Goal: Communication & Community: Ask a question

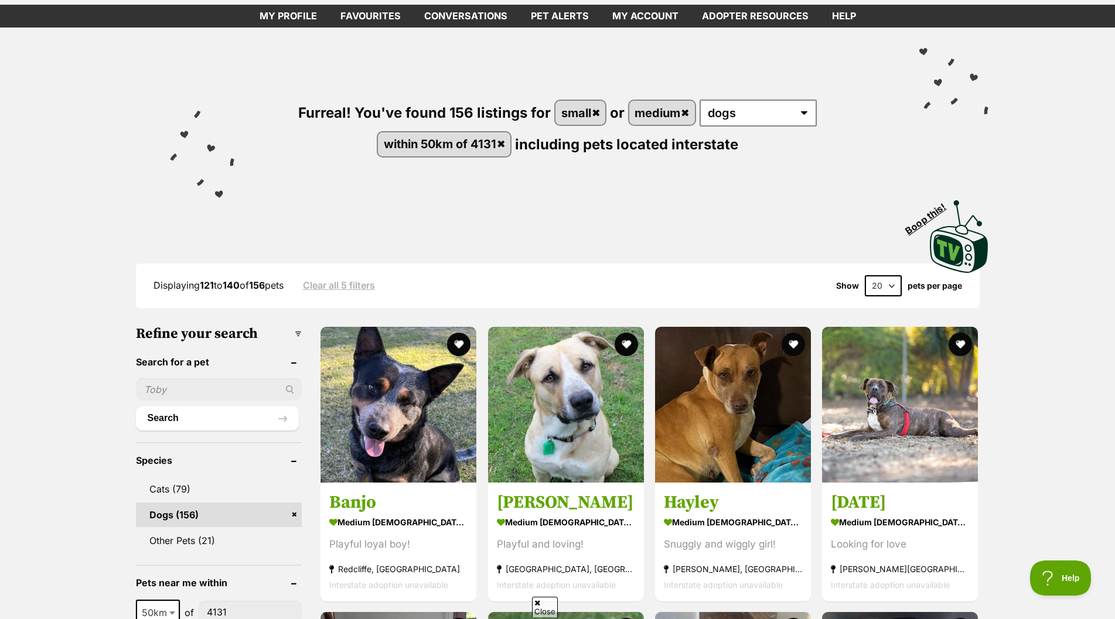
scroll to position [59, 0]
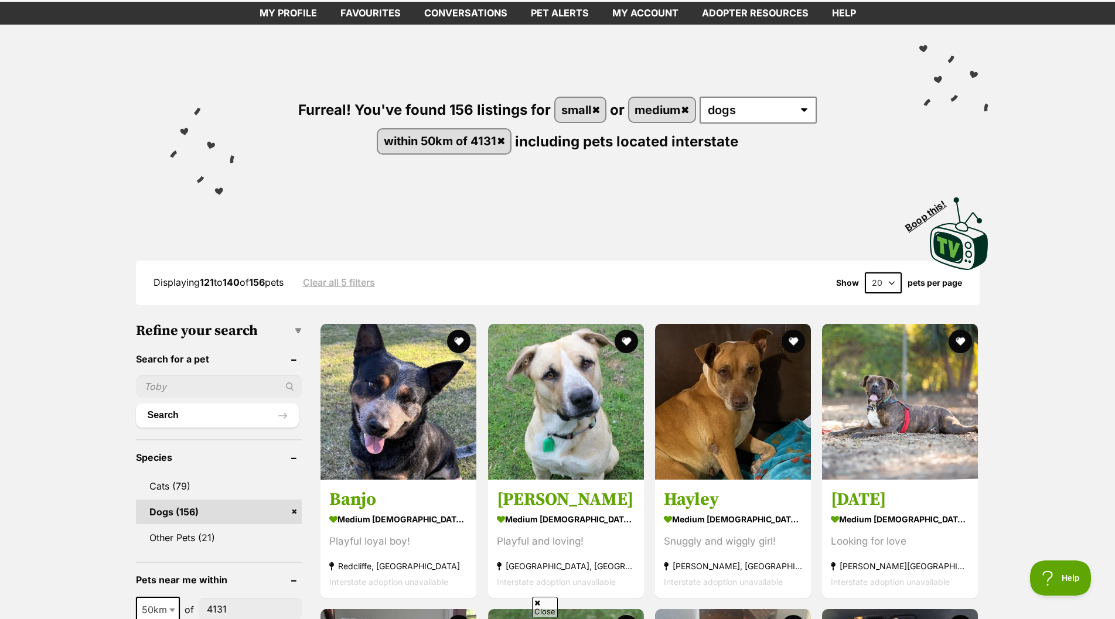
click at [184, 386] on input "text" at bounding box center [219, 387] width 166 height 22
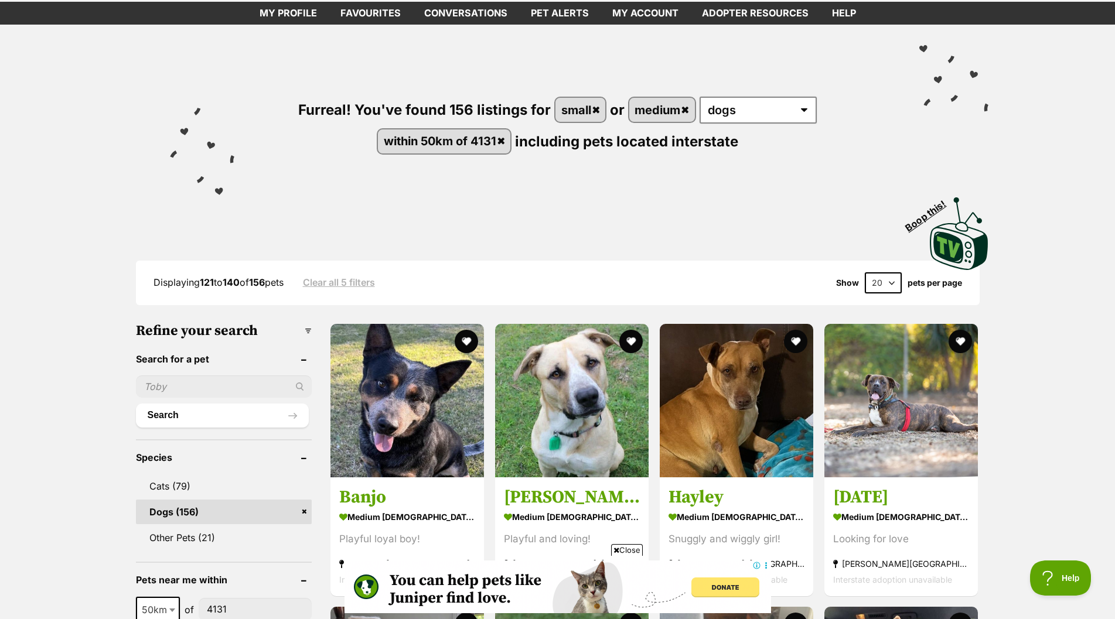
scroll to position [0, 0]
type input "cherry"
click at [136, 404] on button "Search" at bounding box center [222, 415] width 173 height 23
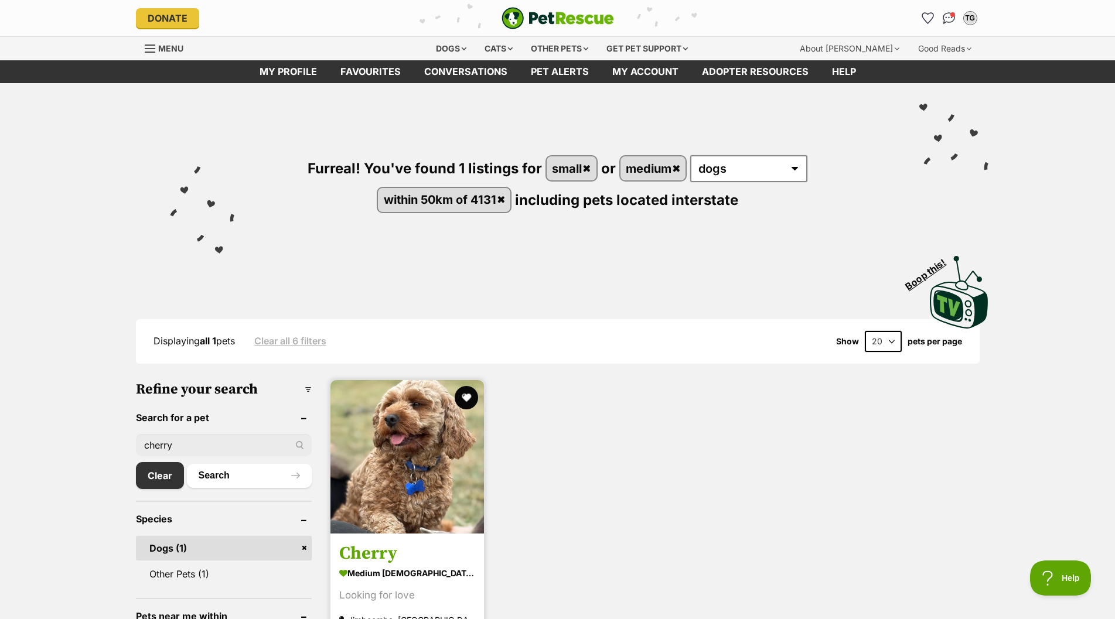
click at [378, 465] on img at bounding box center [406, 456] width 153 height 153
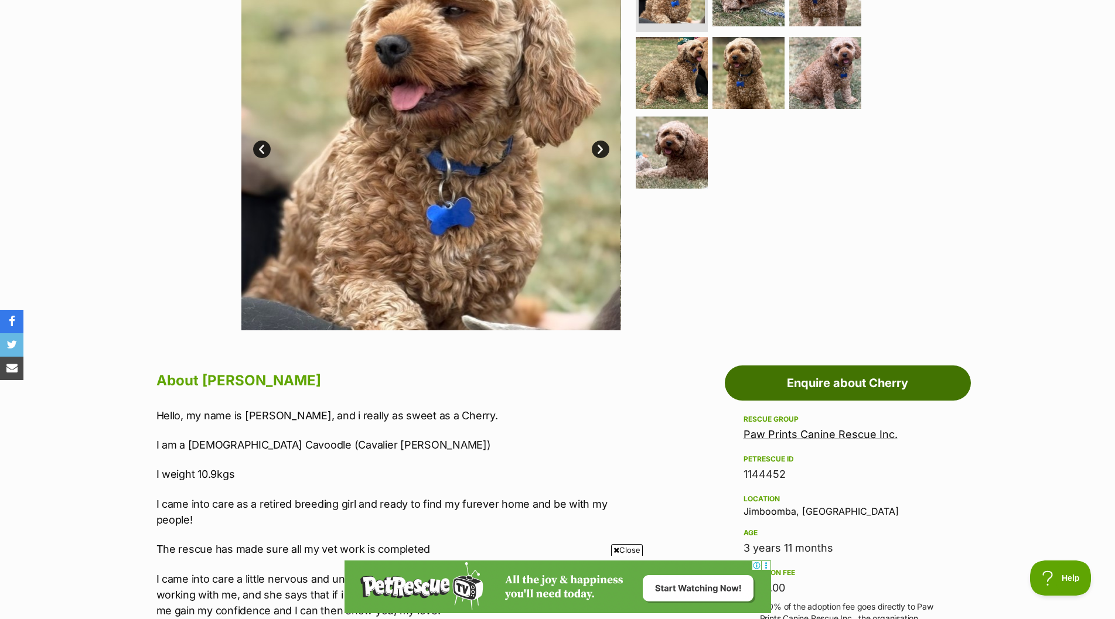
click at [849, 381] on link "Enquire about Cherry" at bounding box center [848, 383] width 246 height 35
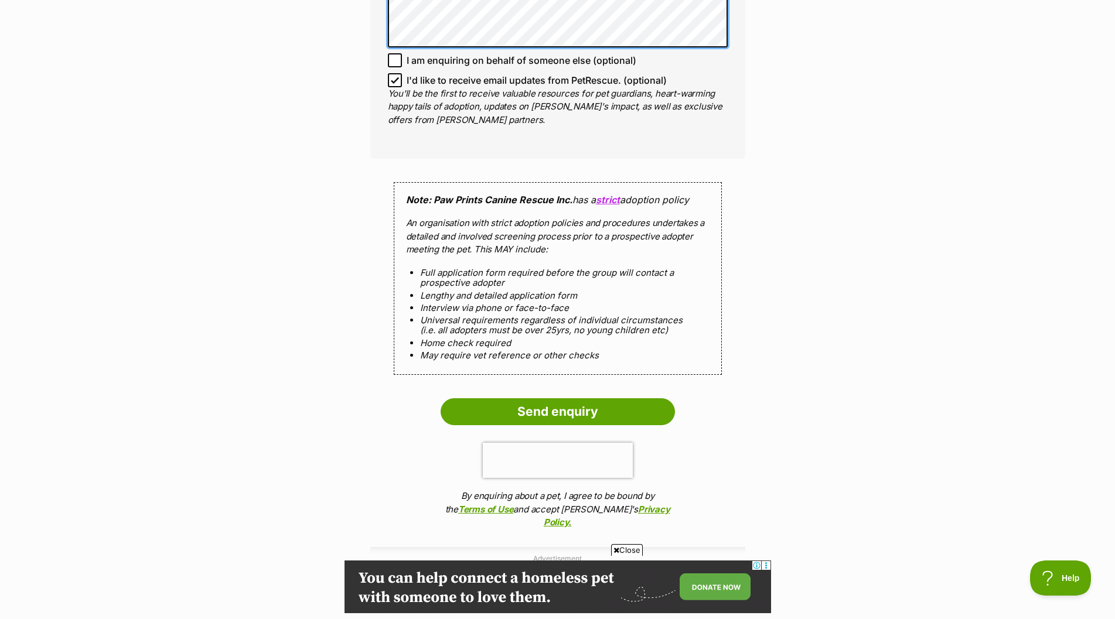
scroll to position [1070, 0]
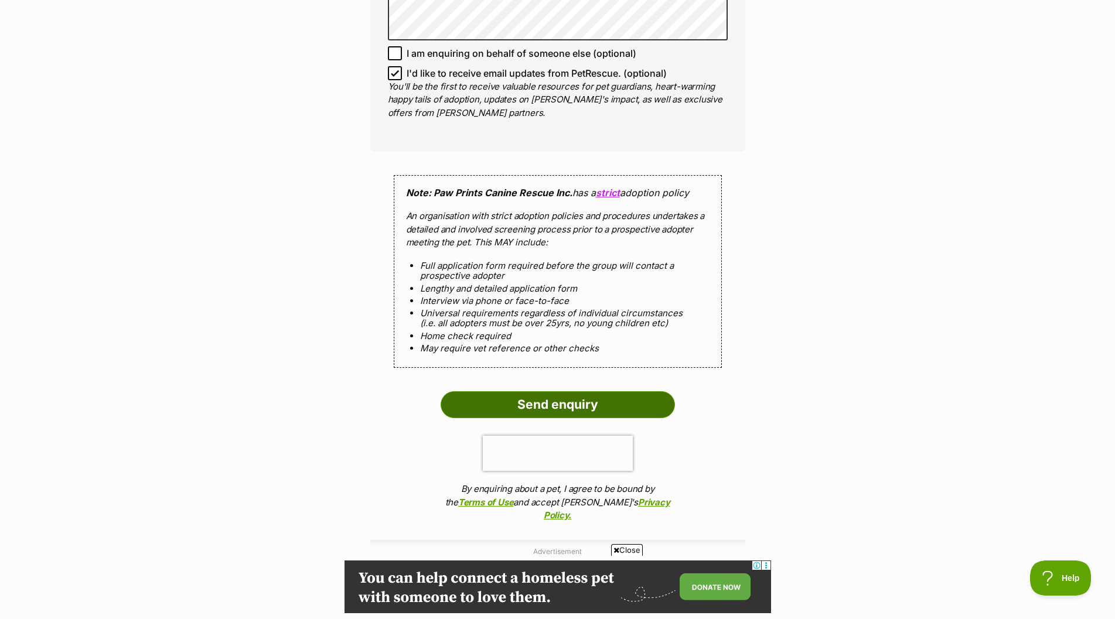
click at [520, 404] on input "Send enquiry" at bounding box center [558, 404] width 234 height 27
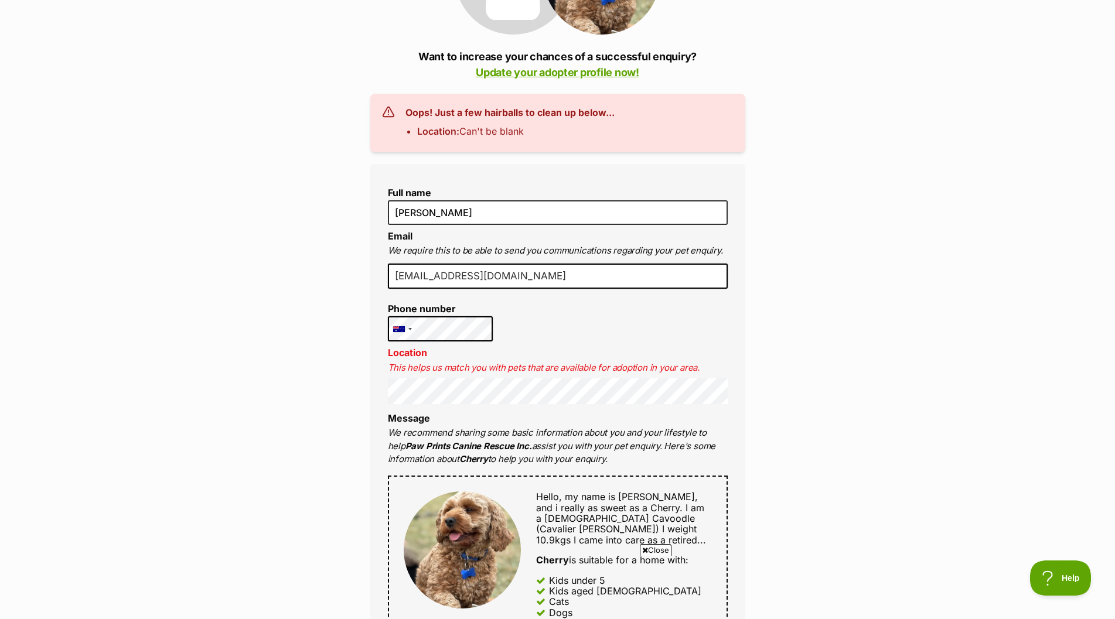
scroll to position [234, 0]
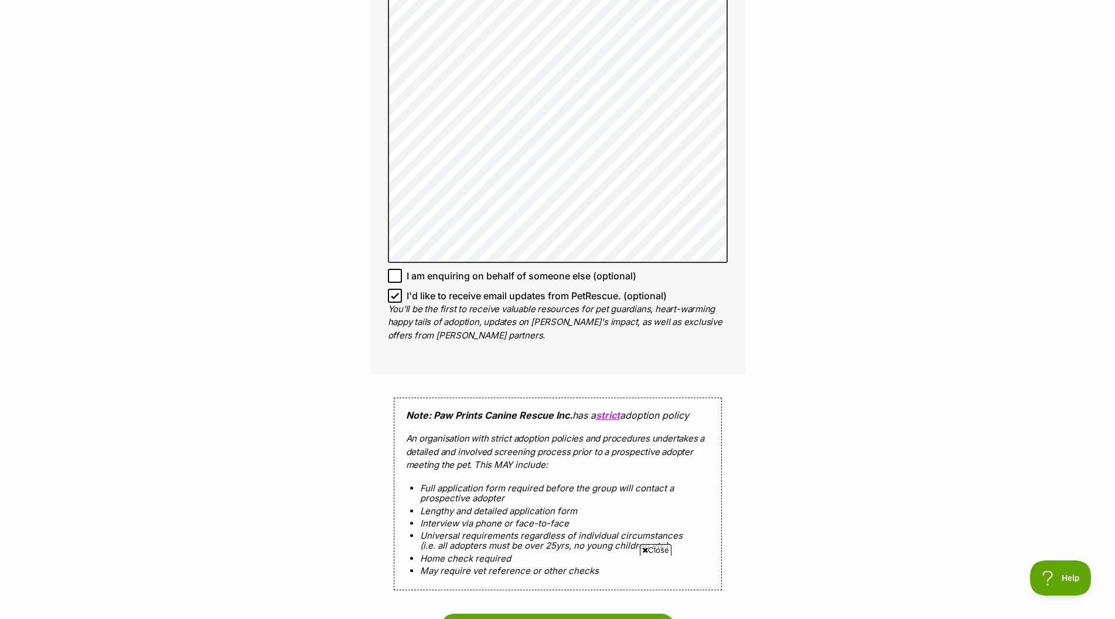
scroll to position [1055, 0]
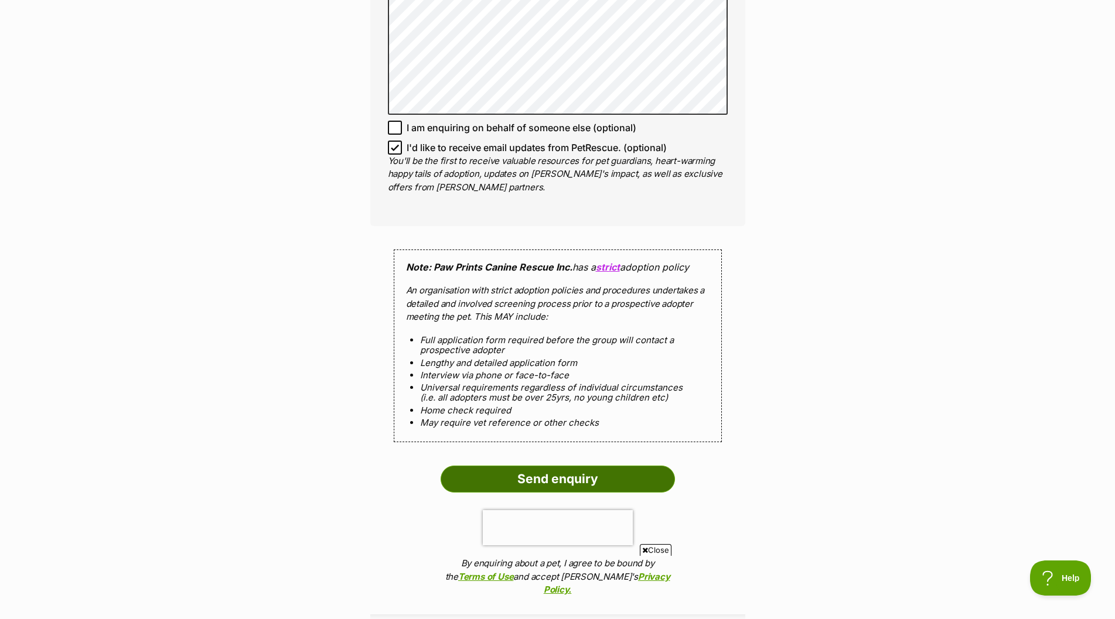
click at [483, 478] on input "Send enquiry" at bounding box center [558, 479] width 234 height 27
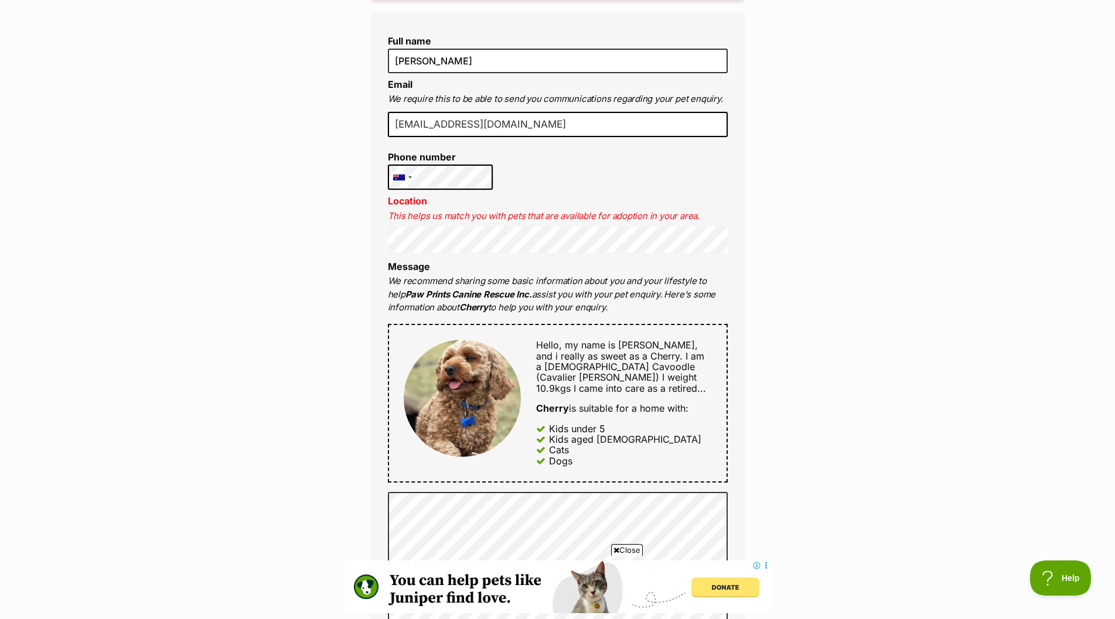
scroll to position [410, 0]
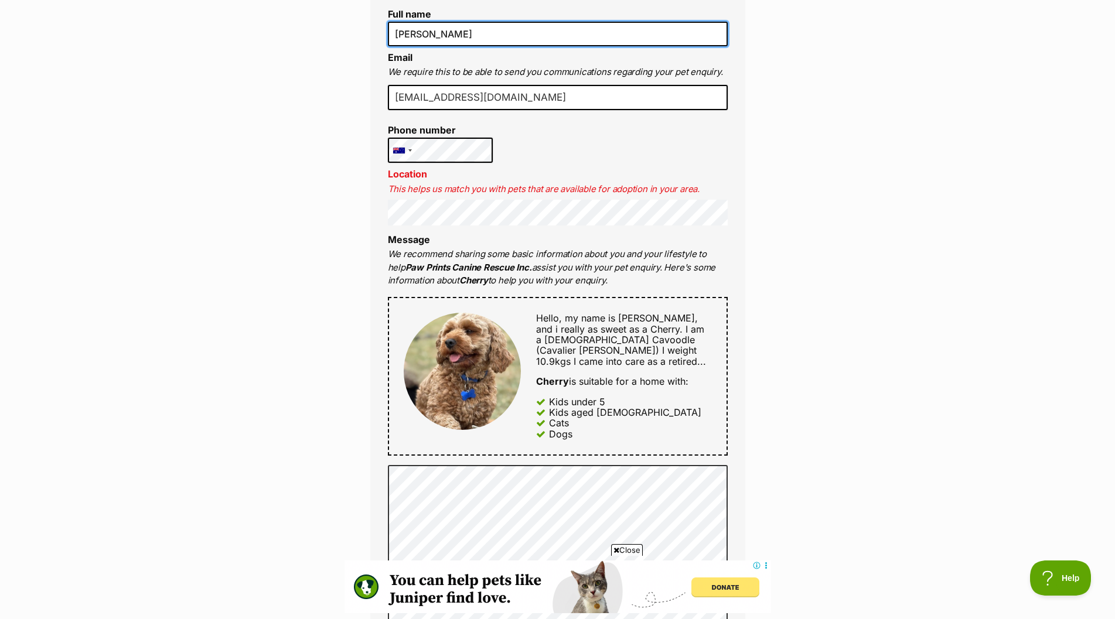
type input "[EMAIL_ADDRESS][DOMAIN_NAME]"
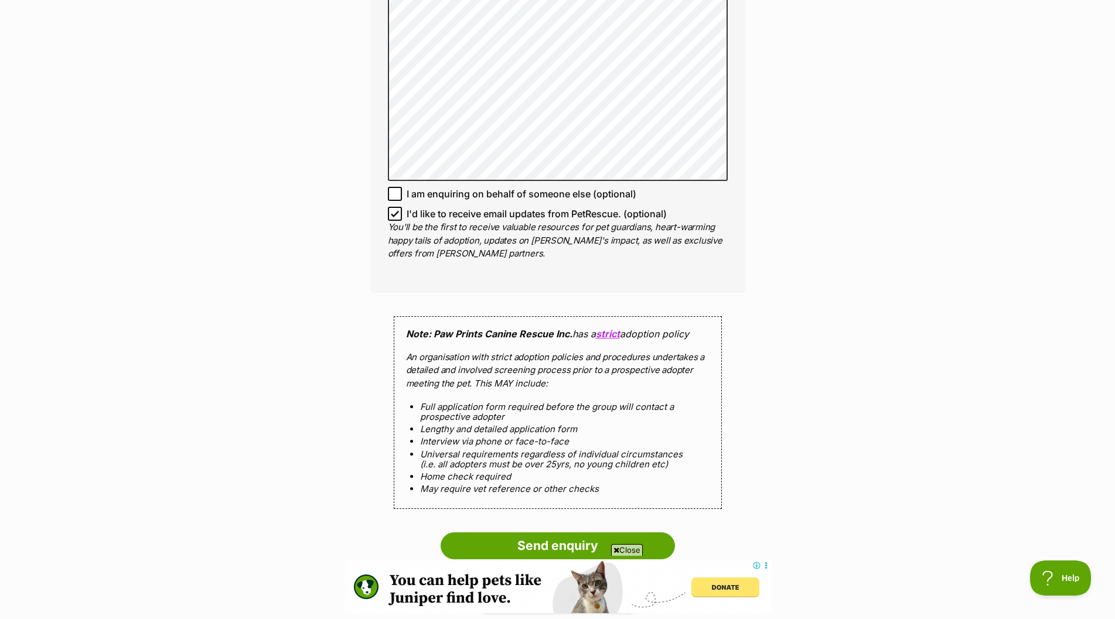
scroll to position [1113, 0]
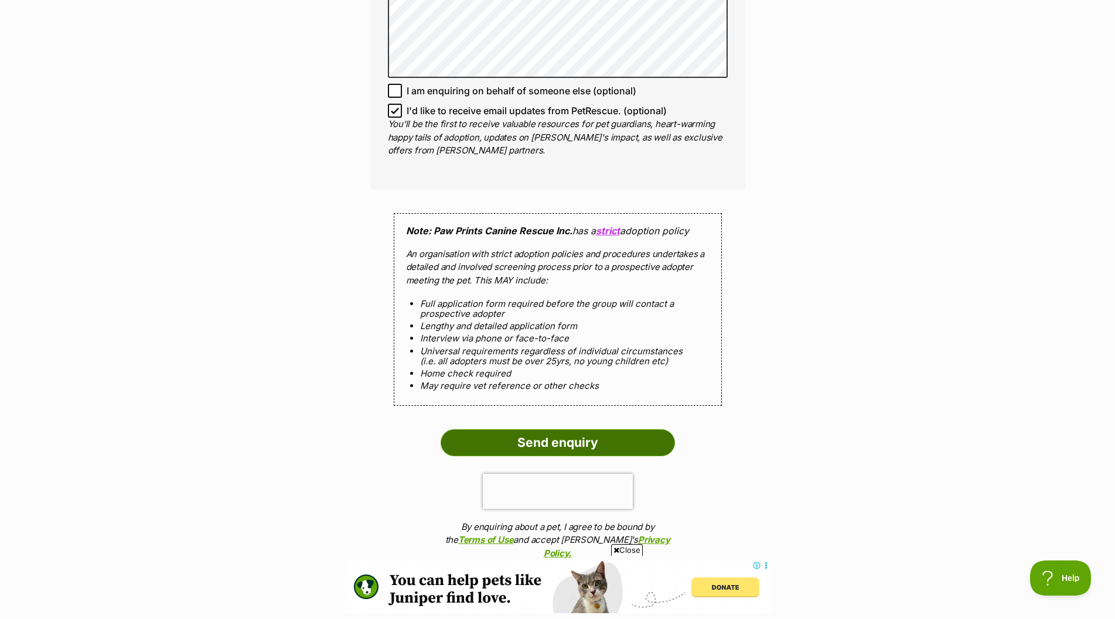
click at [511, 440] on input "Send enquiry" at bounding box center [558, 442] width 234 height 27
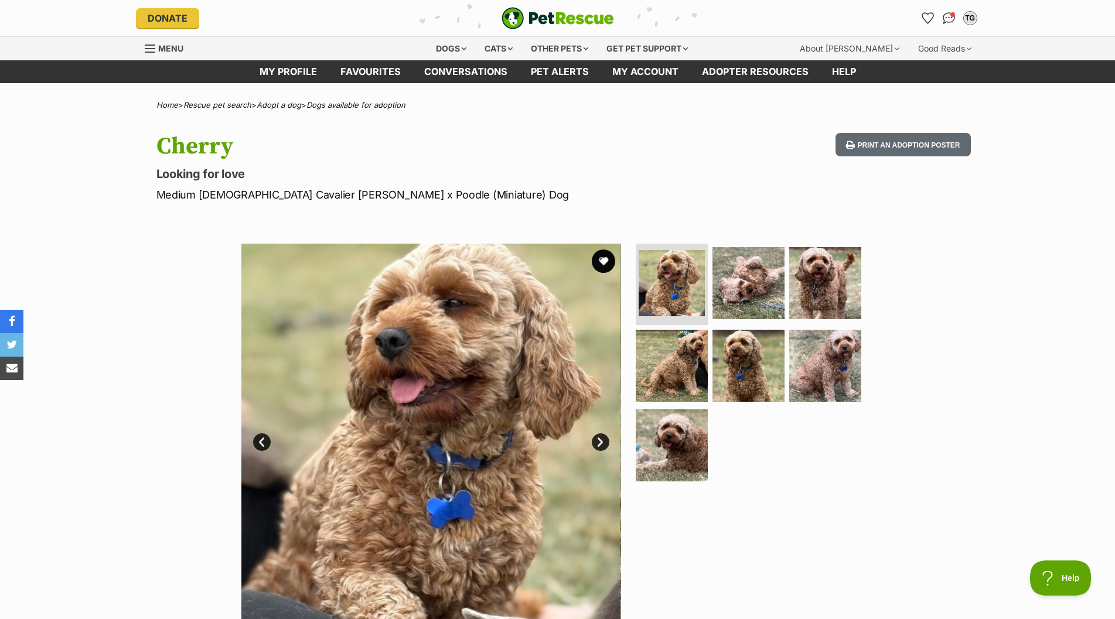
drag, startPoint x: 243, startPoint y: 1, endPoint x: 110, endPoint y: 151, distance: 200.8
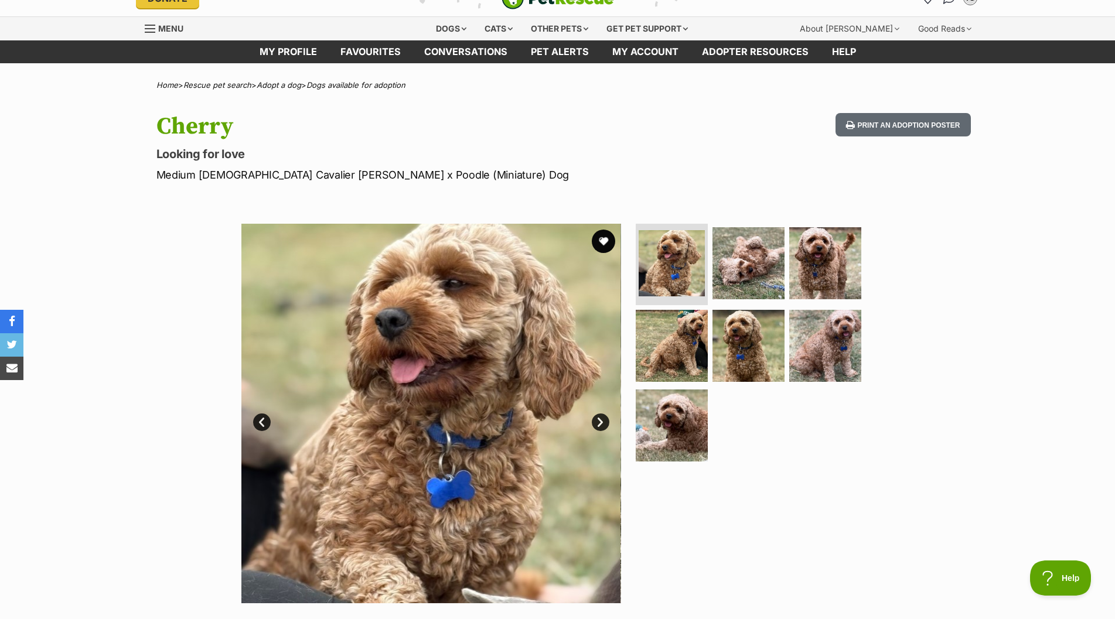
scroll to position [59, 0]
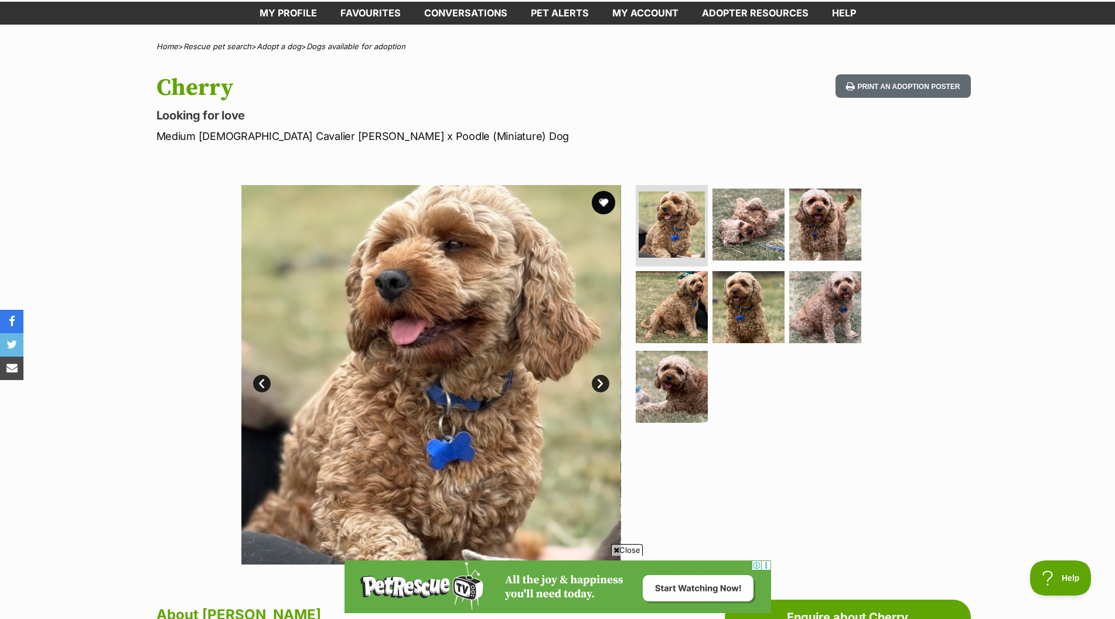
click at [603, 381] on link "Next" at bounding box center [601, 384] width 18 height 18
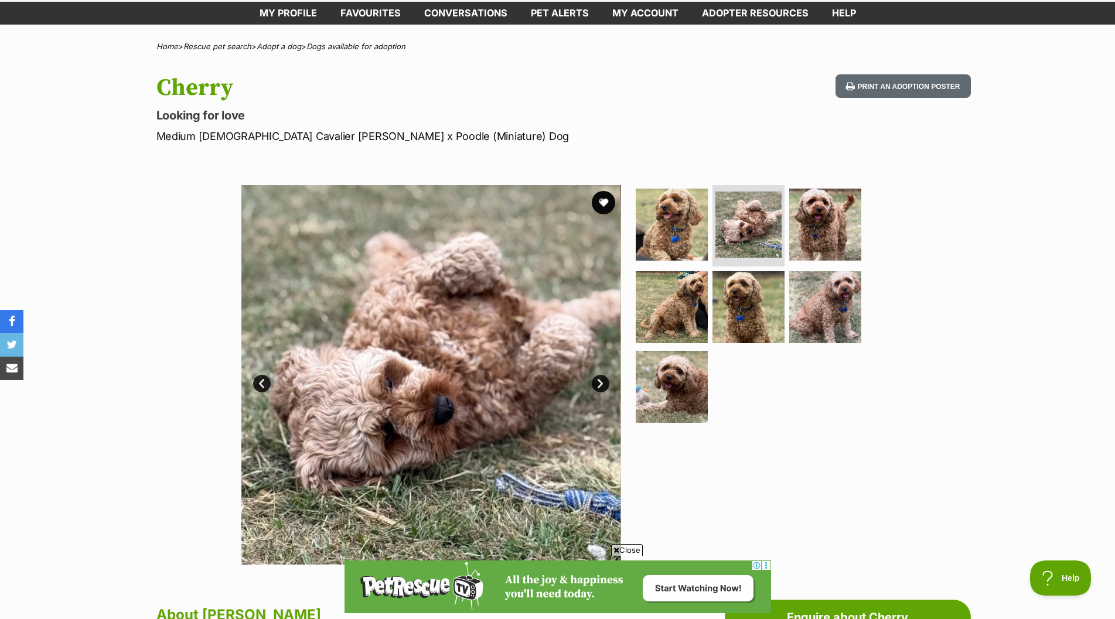
click at [603, 381] on link "Next" at bounding box center [601, 384] width 18 height 18
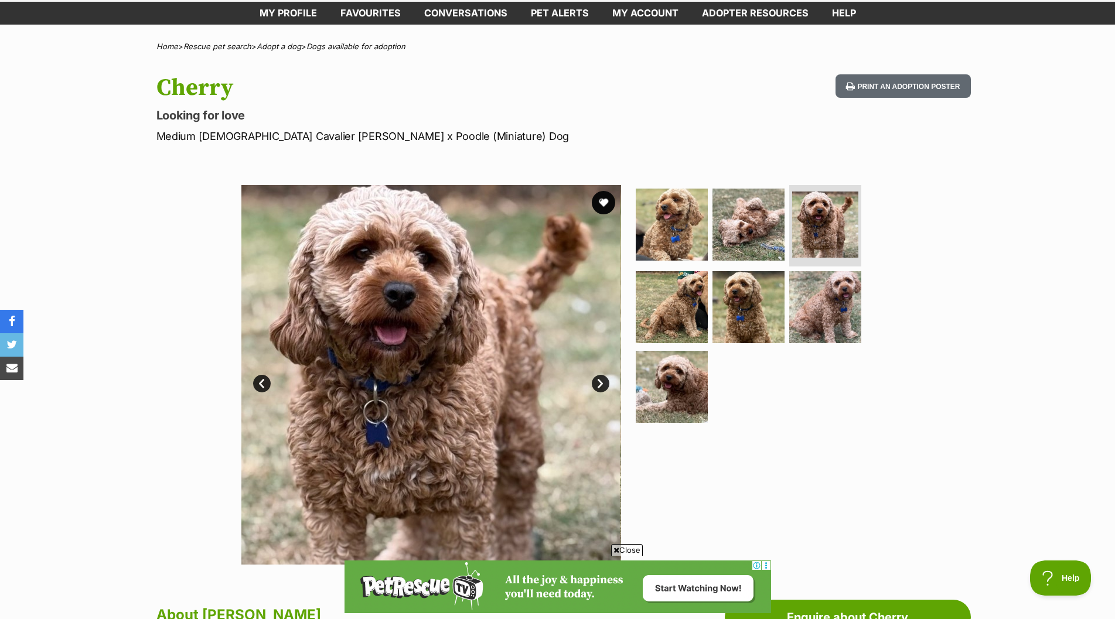
click at [603, 381] on link "Next" at bounding box center [601, 384] width 18 height 18
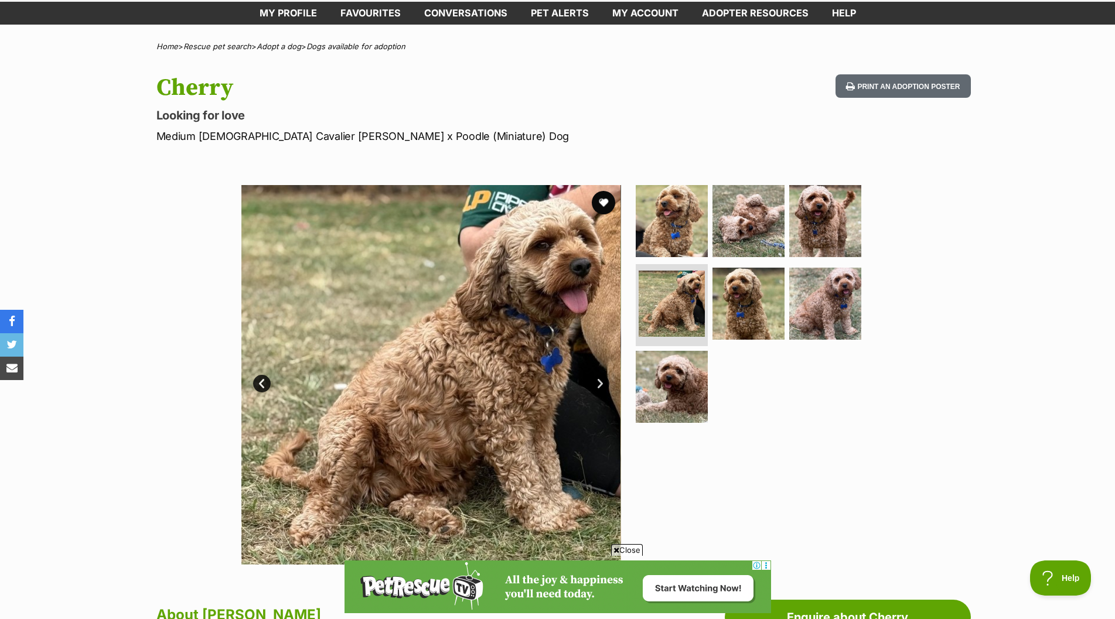
click at [603, 381] on link "Next" at bounding box center [601, 384] width 18 height 18
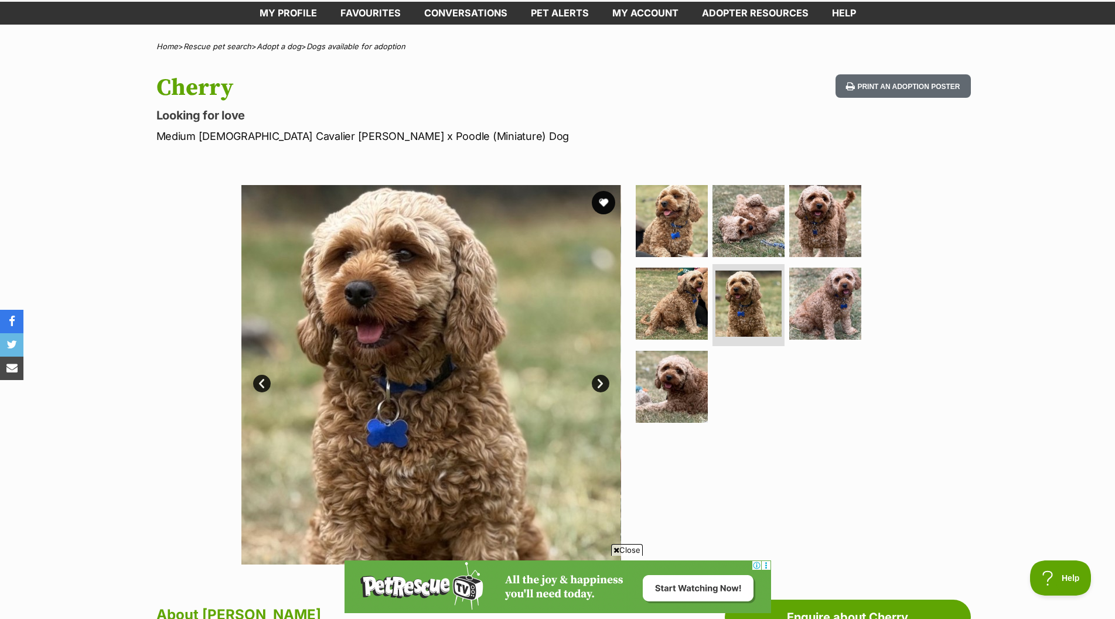
click at [603, 381] on link "Next" at bounding box center [601, 384] width 18 height 18
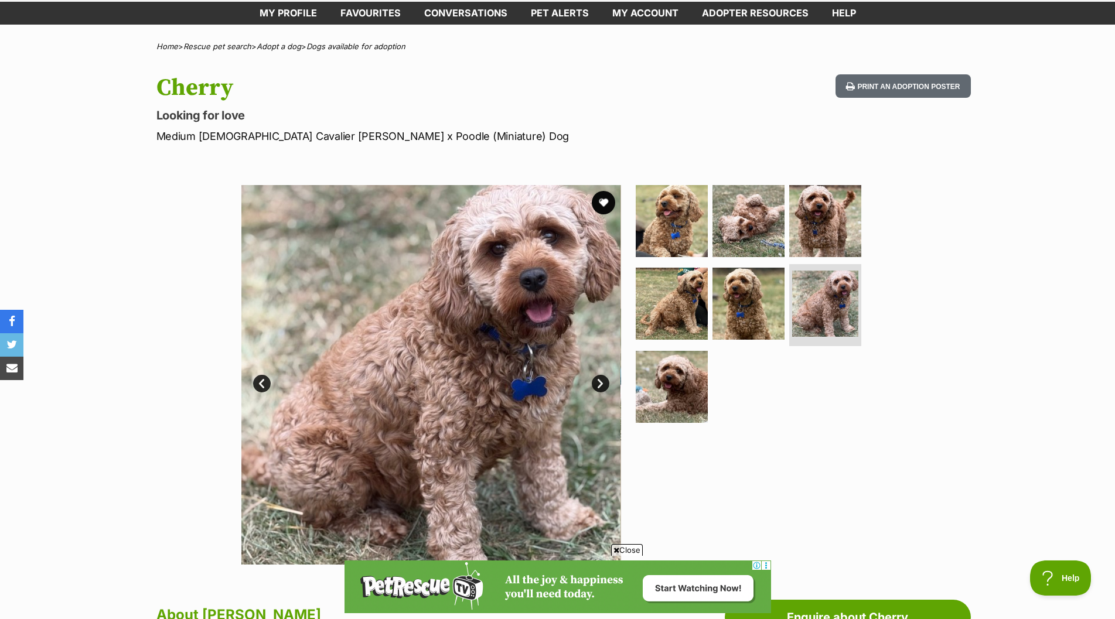
click at [603, 381] on link "Next" at bounding box center [601, 384] width 18 height 18
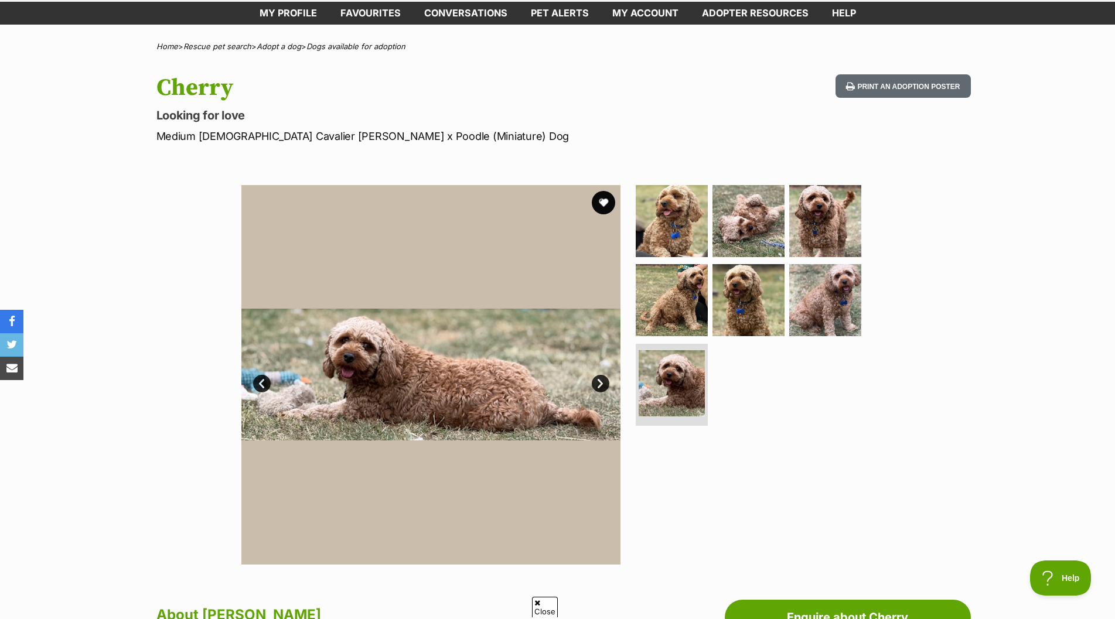
click at [603, 381] on link "Next" at bounding box center [601, 384] width 18 height 18
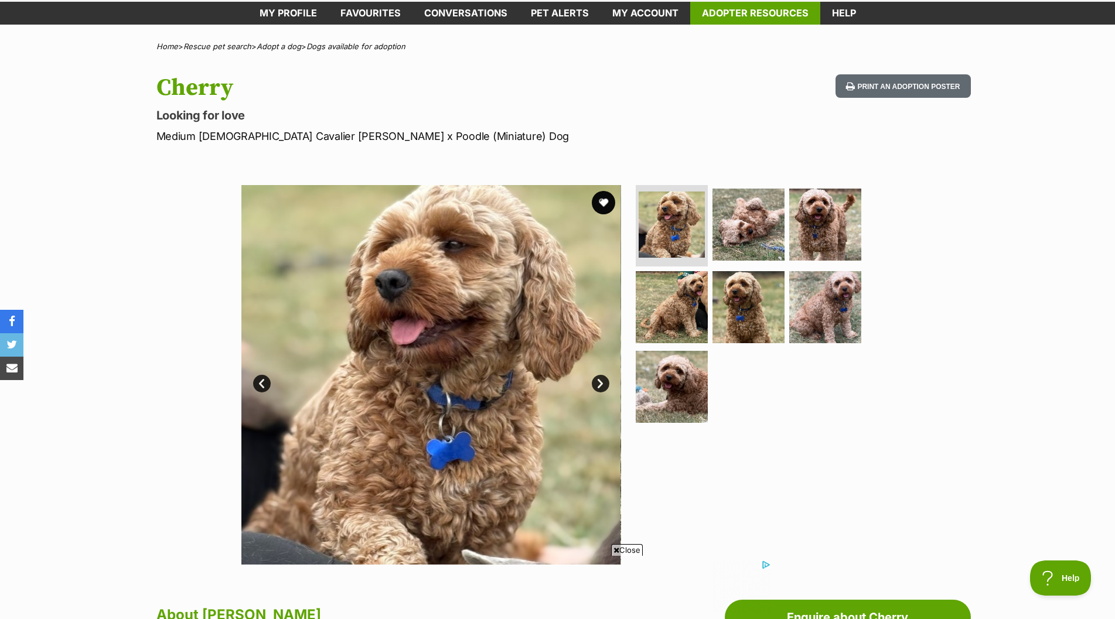
scroll to position [0, 0]
